Goal: Information Seeking & Learning: Learn about a topic

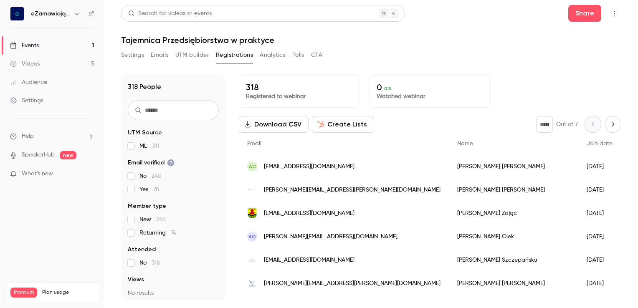
click at [37, 63] on div "Videos" at bounding box center [25, 64] width 30 height 8
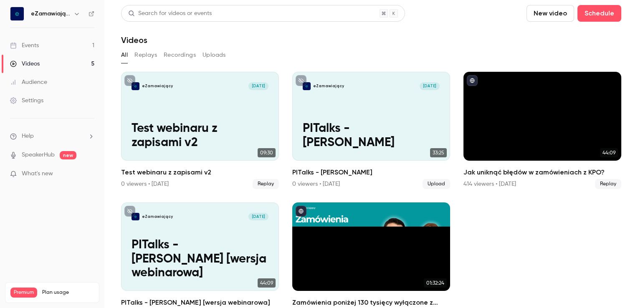
scroll to position [18, 0]
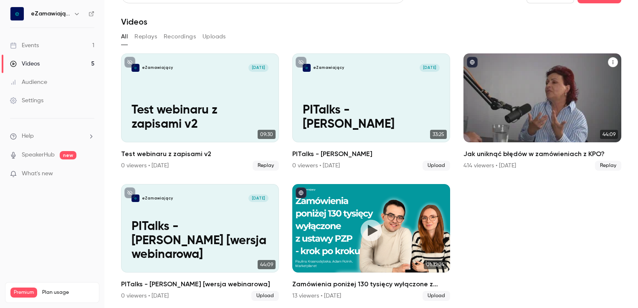
click at [487, 153] on h2 "Jak uniknąć błędów w zamówieniach z KPO?" at bounding box center [542, 154] width 158 height 10
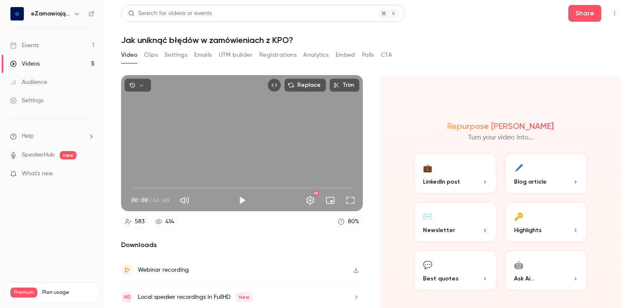
click at [278, 55] on button "Registrations" at bounding box center [277, 54] width 37 height 13
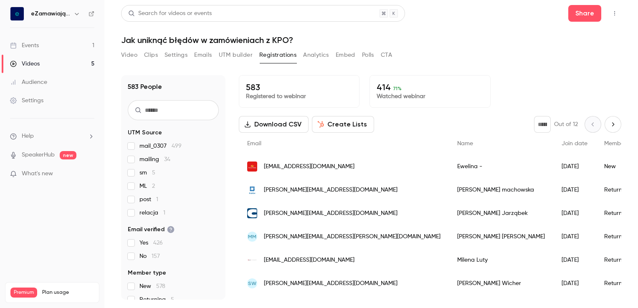
click at [38, 43] on div "Events" at bounding box center [24, 45] width 29 height 8
